Goal: Information Seeking & Learning: Learn about a topic

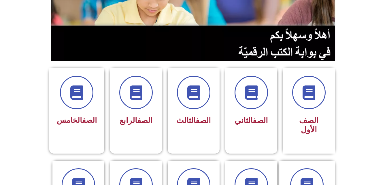
scroll to position [110, 0]
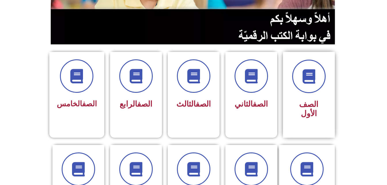
click at [288, 82] on div "الصف الأول" at bounding box center [309, 95] width 52 height 86
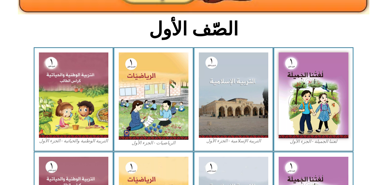
scroll to position [136, 0]
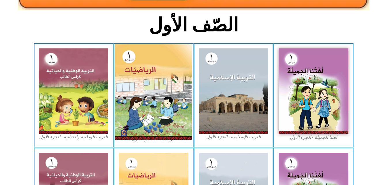
click at [174, 97] on img at bounding box center [153, 92] width 77 height 96
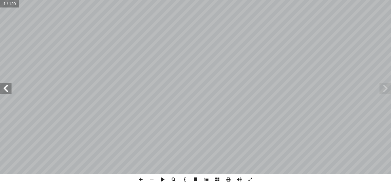
click at [5, 91] on span at bounding box center [6, 89] width 12 height 12
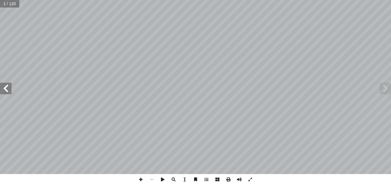
click at [5, 91] on span at bounding box center [6, 89] width 12 height 12
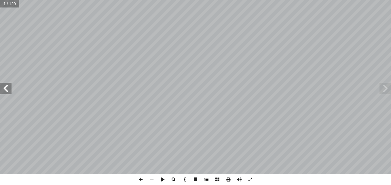
click at [5, 91] on span at bounding box center [6, 89] width 12 height 12
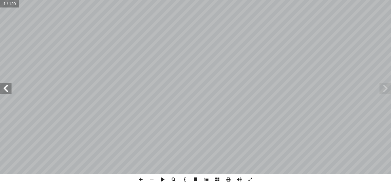
click at [5, 91] on span at bounding box center [6, 89] width 12 height 12
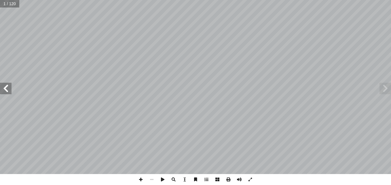
click at [5, 91] on span at bounding box center [6, 89] width 12 height 12
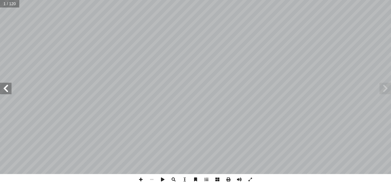
click at [5, 91] on span at bounding box center [6, 89] width 12 height 12
